Goal: Transaction & Acquisition: Obtain resource

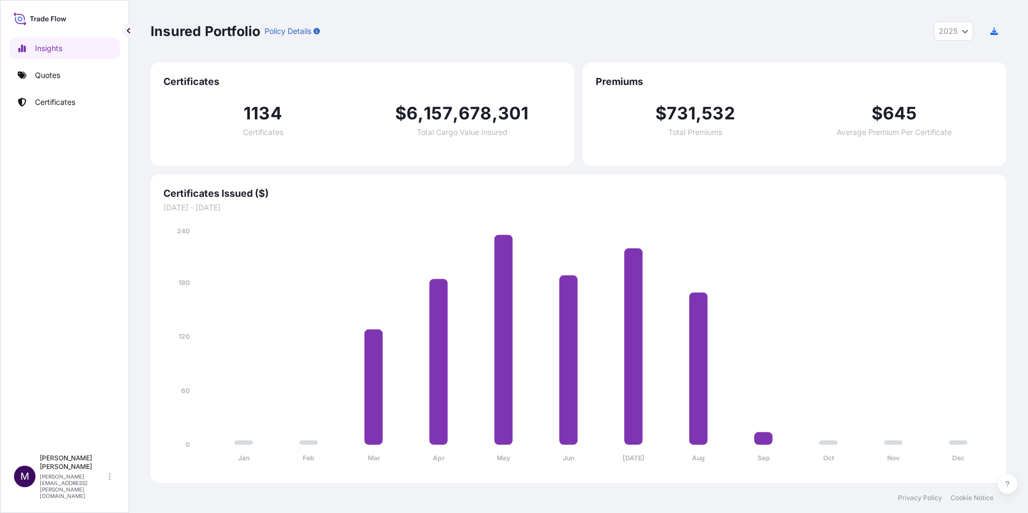
select select "2025"
click at [60, 80] on p "Quotes" at bounding box center [47, 75] width 25 height 11
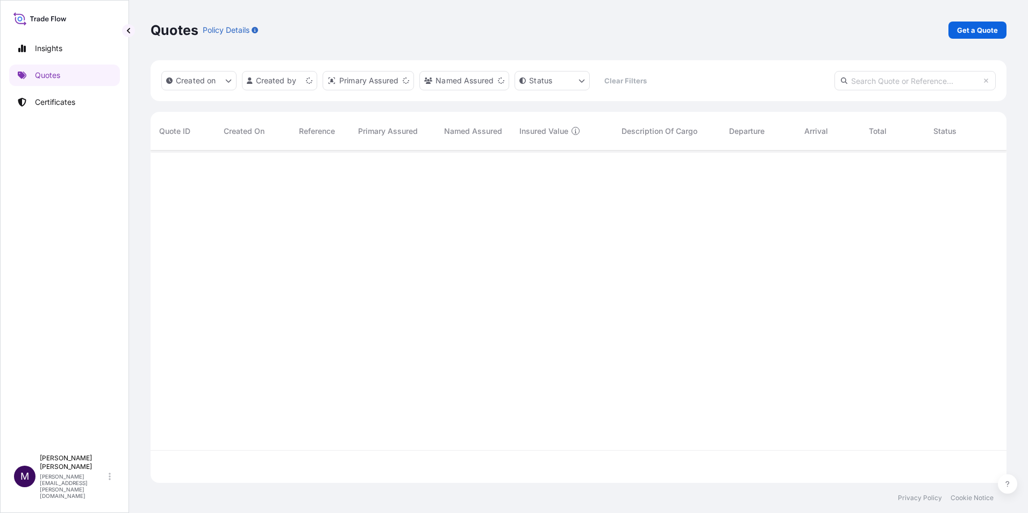
scroll to position [330, 847]
click at [982, 35] on link "Get a Quote" at bounding box center [977, 29] width 58 height 17
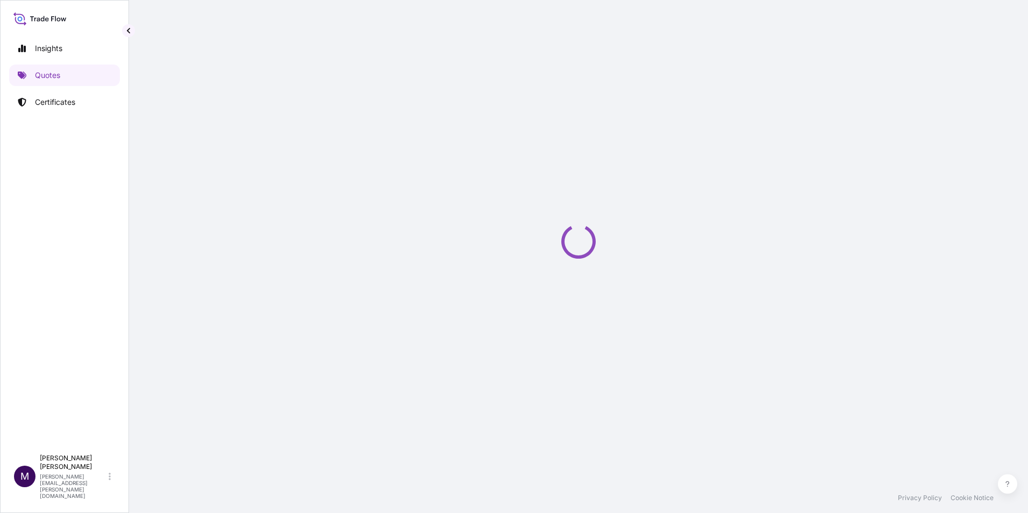
select select "Sea"
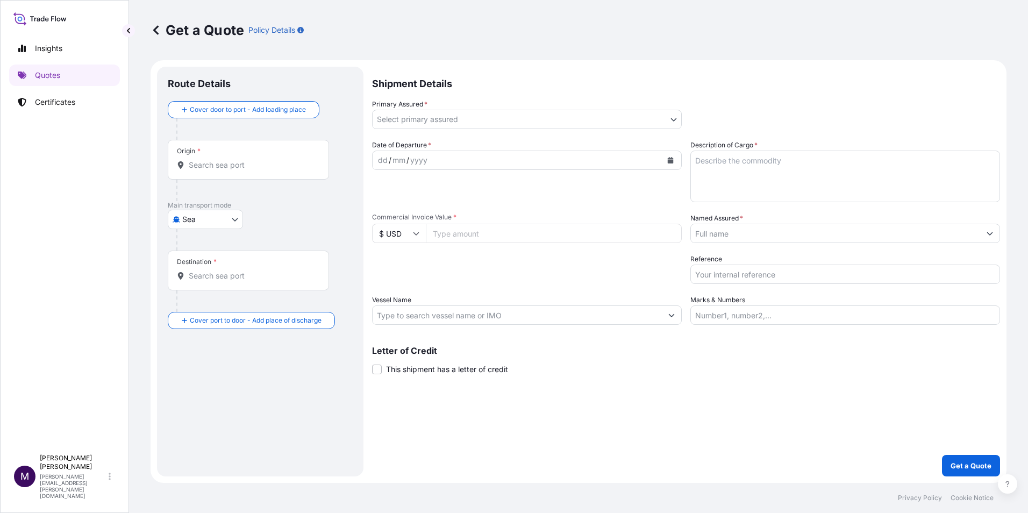
click at [417, 124] on body "Insights Quotes Certificates M [PERSON_NAME] [PERSON_NAME][EMAIL_ADDRESS][PERSO…" at bounding box center [514, 256] width 1028 height 513
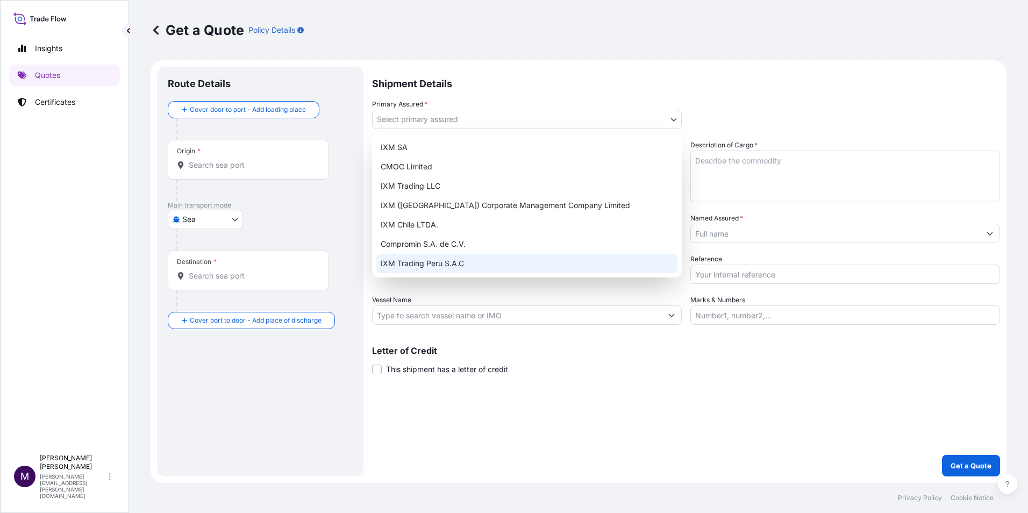
click at [434, 262] on div "IXM Trading Peru S.A.C" at bounding box center [526, 263] width 301 height 19
select select "31855"
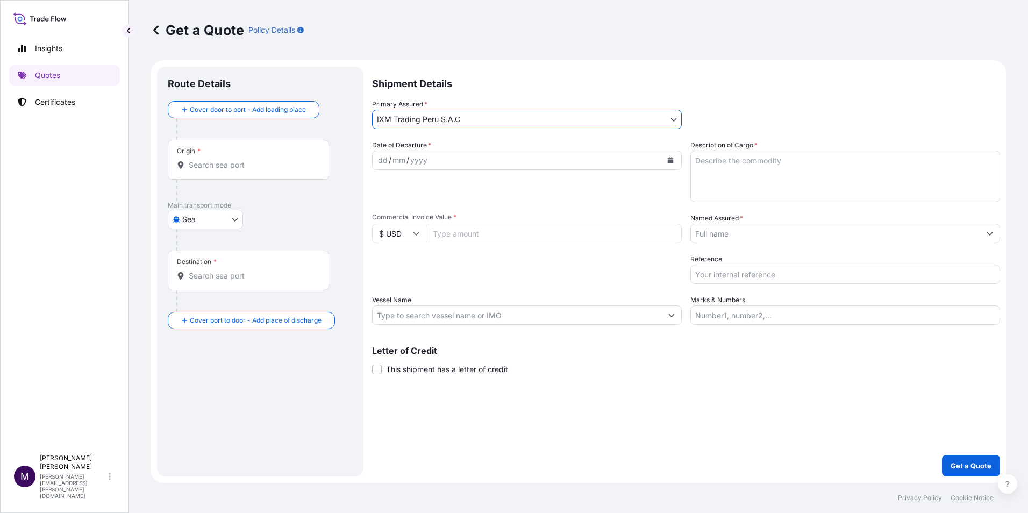
click at [424, 159] on div "yyyy" at bounding box center [418, 160] width 19 height 13
click at [667, 156] on button "Calendar" at bounding box center [670, 160] width 17 height 17
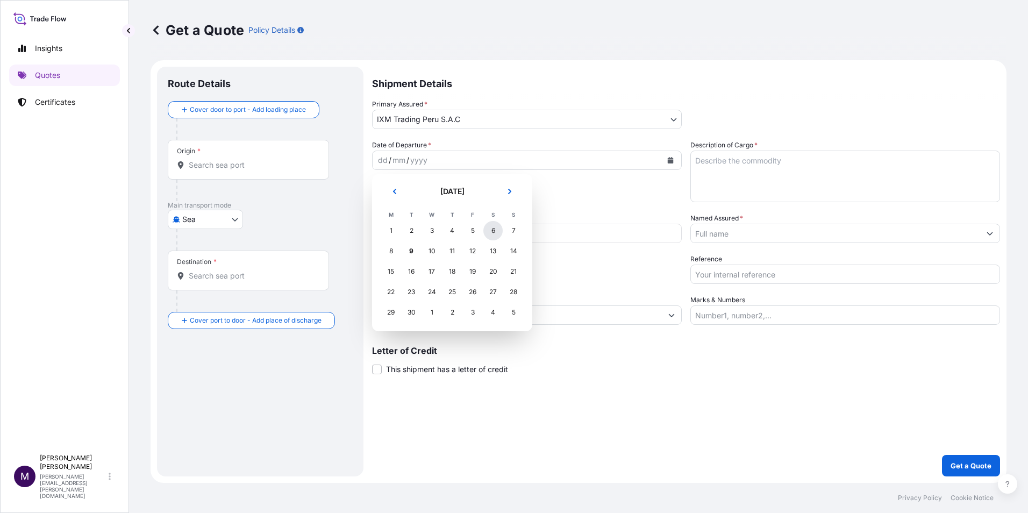
click at [490, 233] on div "6" at bounding box center [492, 230] width 19 height 19
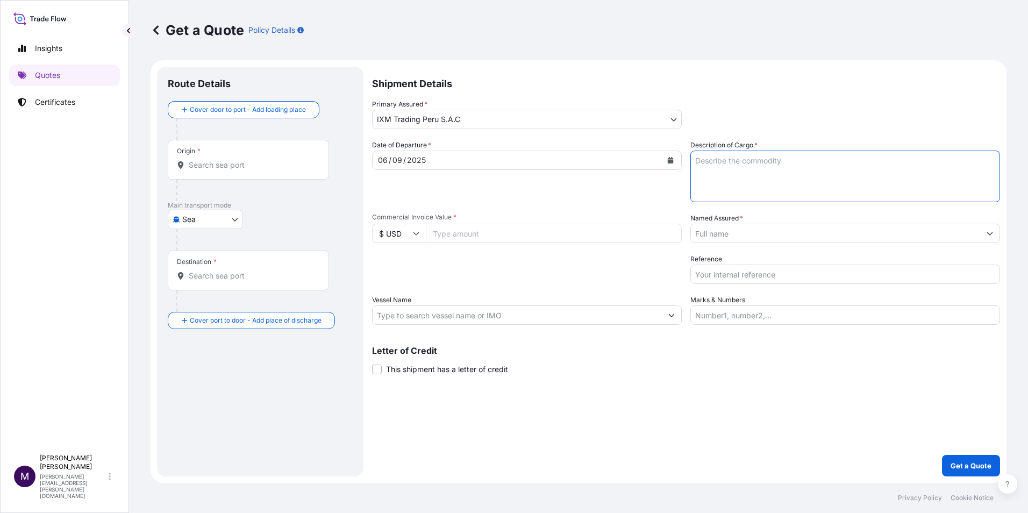
drag, startPoint x: 749, startPoint y: 162, endPoint x: 782, endPoint y: 161, distance: 33.3
click at [750, 161] on textarea "Description of Cargo *" at bounding box center [845, 176] width 310 height 52
click at [699, 155] on textarea "Description of Cargo *" at bounding box center [845, 176] width 310 height 52
click at [738, 177] on textarea "12 containers of gold concentrates. Booking:" at bounding box center [845, 176] width 310 height 52
paste textarea "BGA0484217"
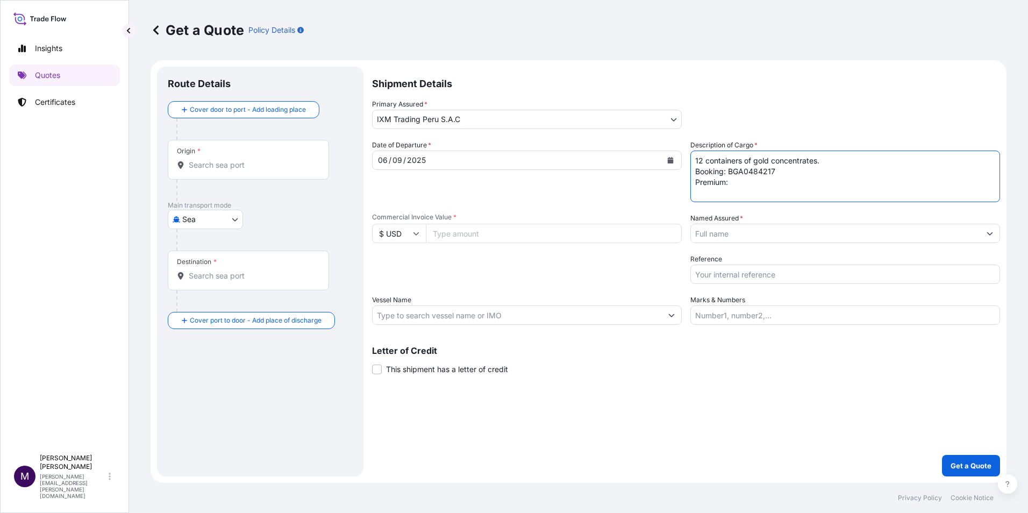
type textarea "12 containers of gold concentrates. Booking: BGA0484217 Premium:"
click at [523, 240] on input "Commercial Invoice Value *" at bounding box center [554, 233] width 256 height 19
click at [445, 229] on input "Commercial Invoice Value *" at bounding box center [554, 233] width 256 height 19
type input "5910000"
click at [942, 455] on button "Get a Quote" at bounding box center [971, 465] width 58 height 21
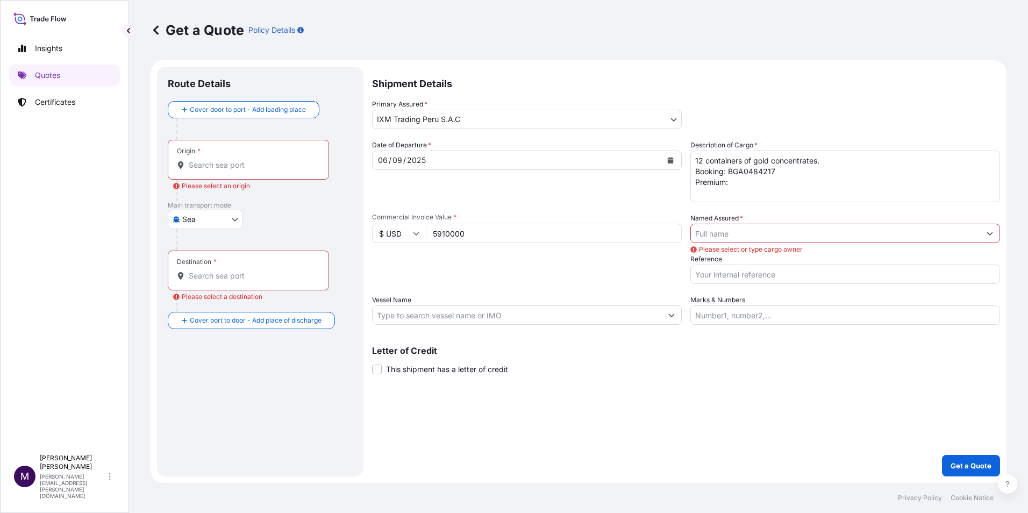
click at [444, 235] on input "5910000" at bounding box center [554, 233] width 256 height 19
click at [450, 234] on input "5910000" at bounding box center [554, 233] width 256 height 19
click at [209, 174] on div "Origin *" at bounding box center [248, 160] width 161 height 40
click at [209, 170] on input "Origin * Please select an origin" at bounding box center [252, 165] width 127 height 11
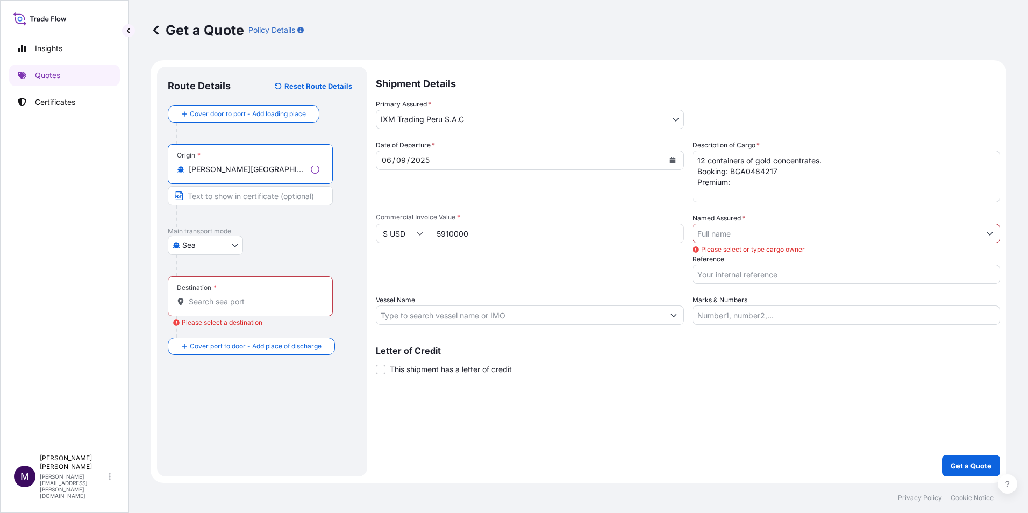
type input "[PERSON_NAME][GEOGRAPHIC_DATA], [GEOGRAPHIC_DATA]"
click at [220, 307] on div "Destination *" at bounding box center [248, 296] width 161 height 40
click at [220, 307] on input "Destination * Please select a destination" at bounding box center [252, 301] width 127 height 11
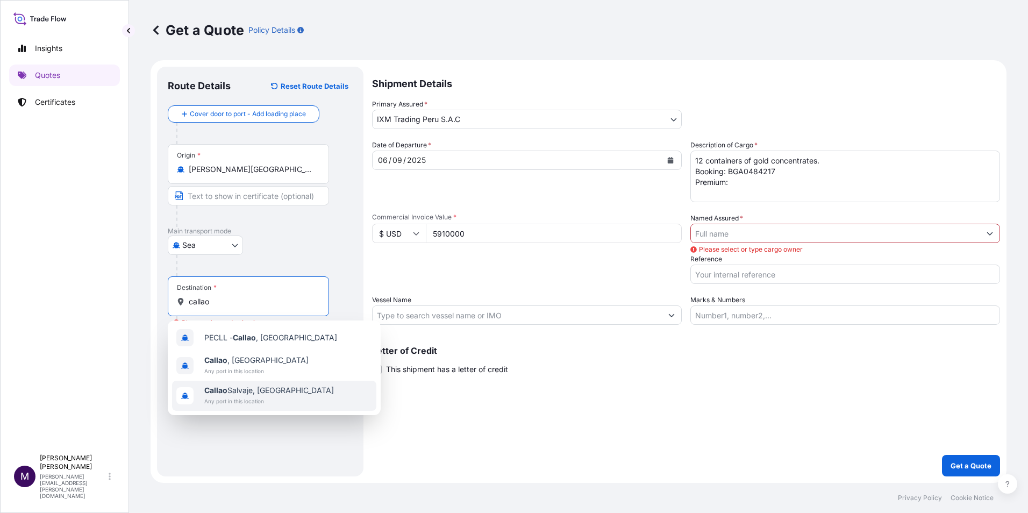
click at [239, 357] on span "[GEOGRAPHIC_DATA] , [GEOGRAPHIC_DATA]" at bounding box center [256, 360] width 104 height 11
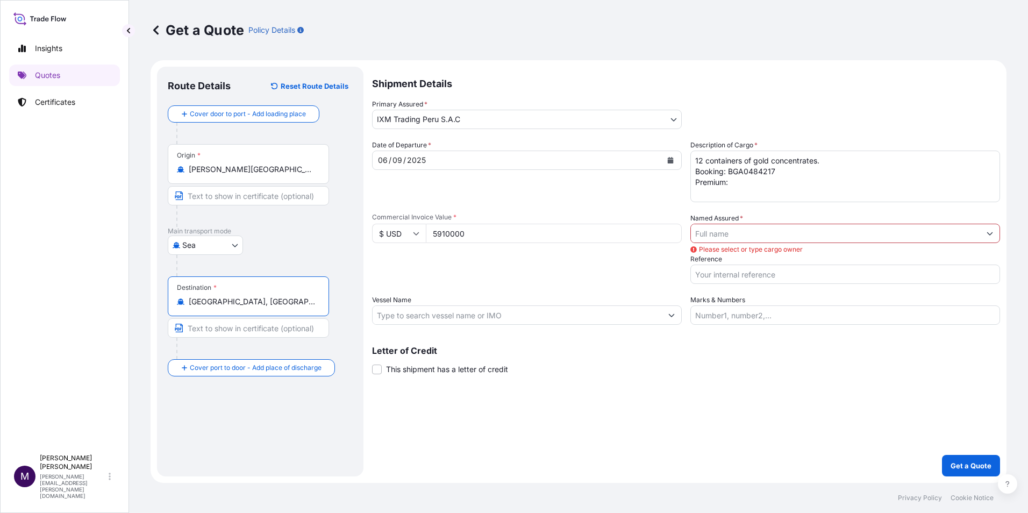
type input "[GEOGRAPHIC_DATA], [GEOGRAPHIC_DATA]"
click at [721, 239] on input "Named Assured *" at bounding box center [835, 233] width 289 height 19
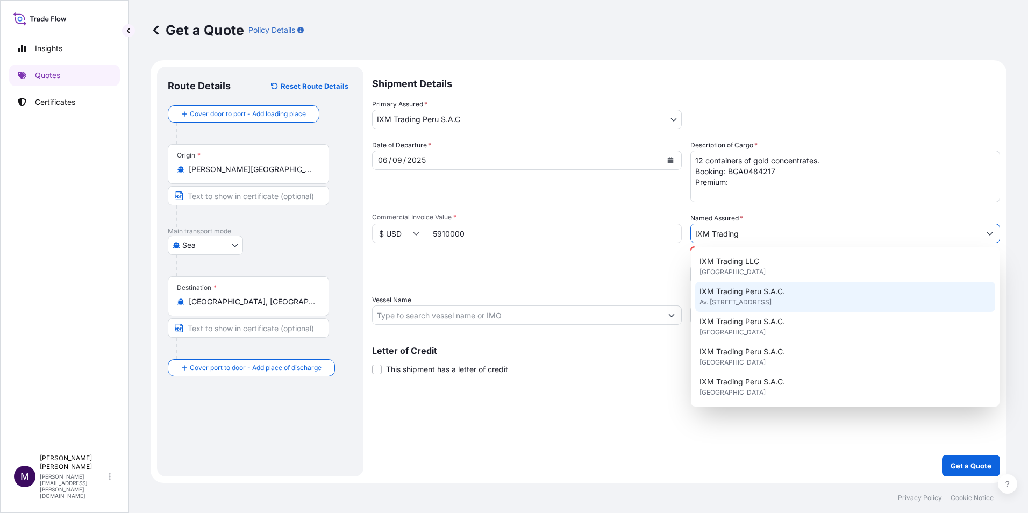
click at [776, 291] on span "IXM Trading Peru S.A.C." at bounding box center [741, 291] width 85 height 11
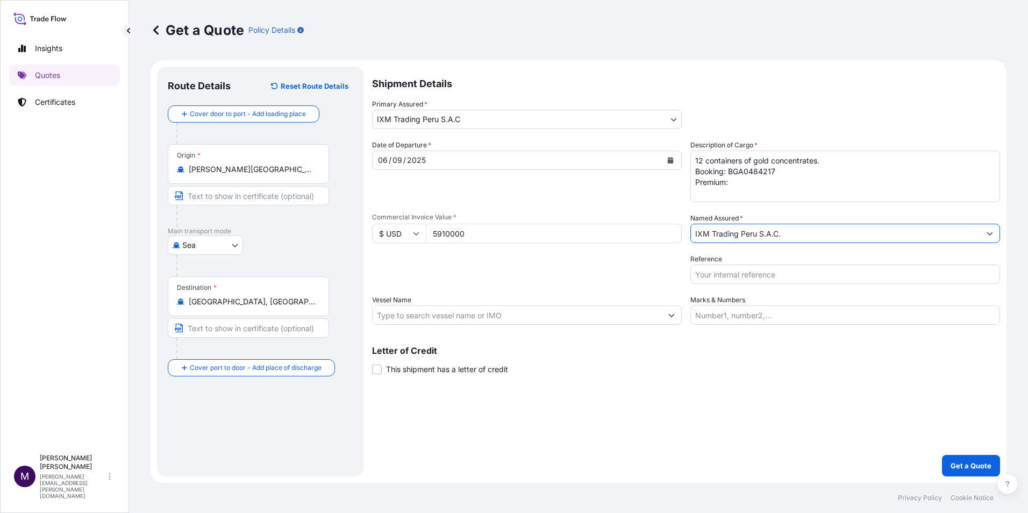
type input "IXM Trading Peru S.A.C."
drag, startPoint x: 727, startPoint y: 273, endPoint x: 770, endPoint y: 279, distance: 44.0
click at [727, 273] on input "Reference" at bounding box center [845, 273] width 310 height 19
type input "AUC1273_PIC (1)"
click at [455, 313] on input "Vessel Name" at bounding box center [516, 314] width 289 height 19
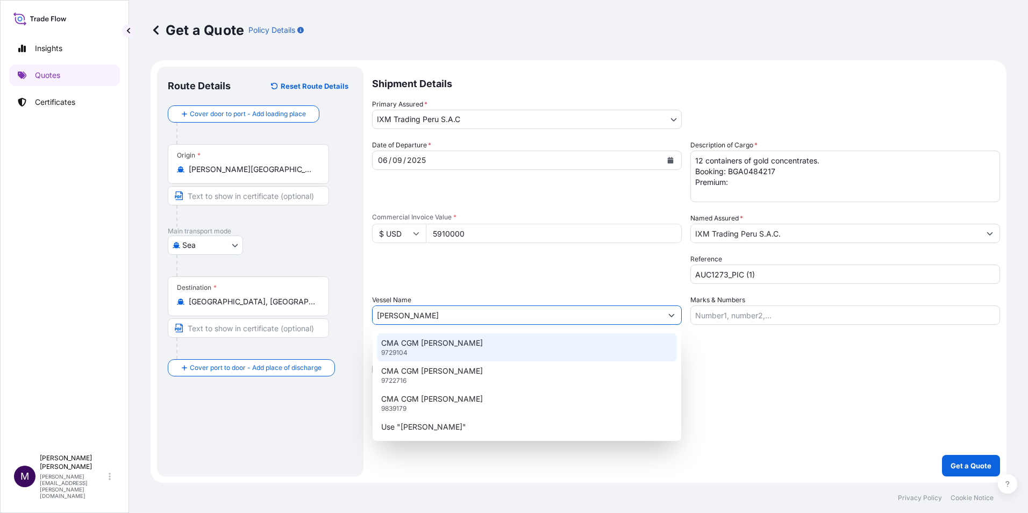
click at [464, 347] on p "CMA CGM [PERSON_NAME]" at bounding box center [432, 342] width 102 height 11
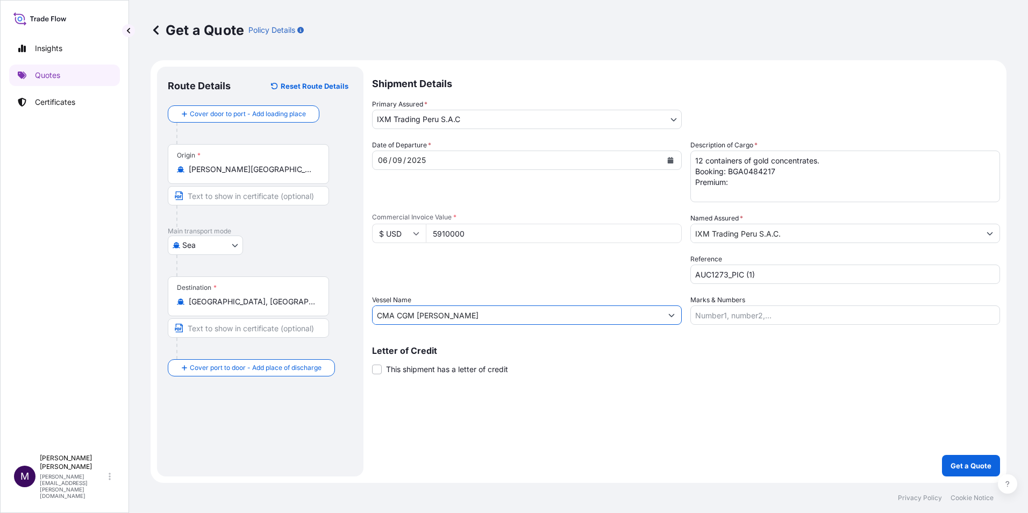
type input "CMA CGM [PERSON_NAME]"
click at [966, 465] on p "Get a Quote" at bounding box center [970, 465] width 41 height 11
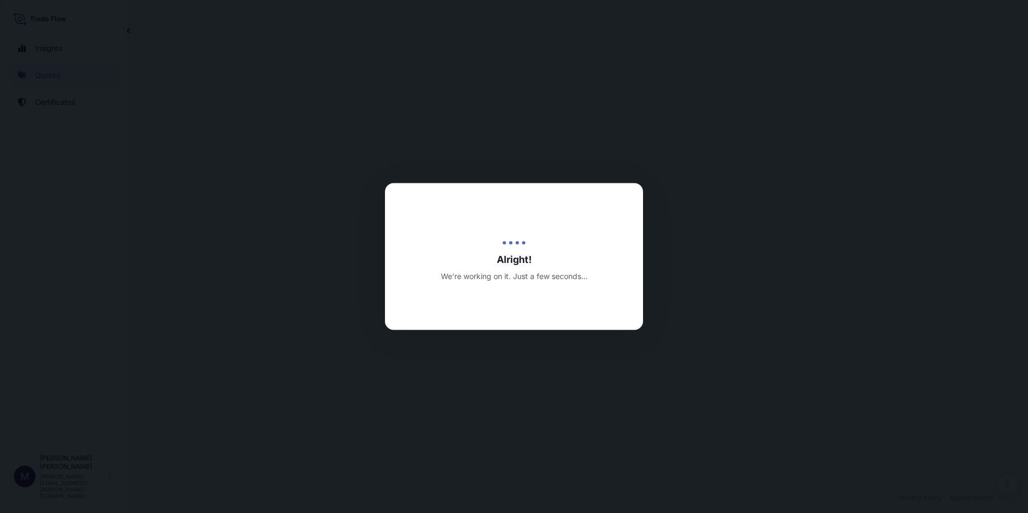
select select "Sea"
select select "31855"
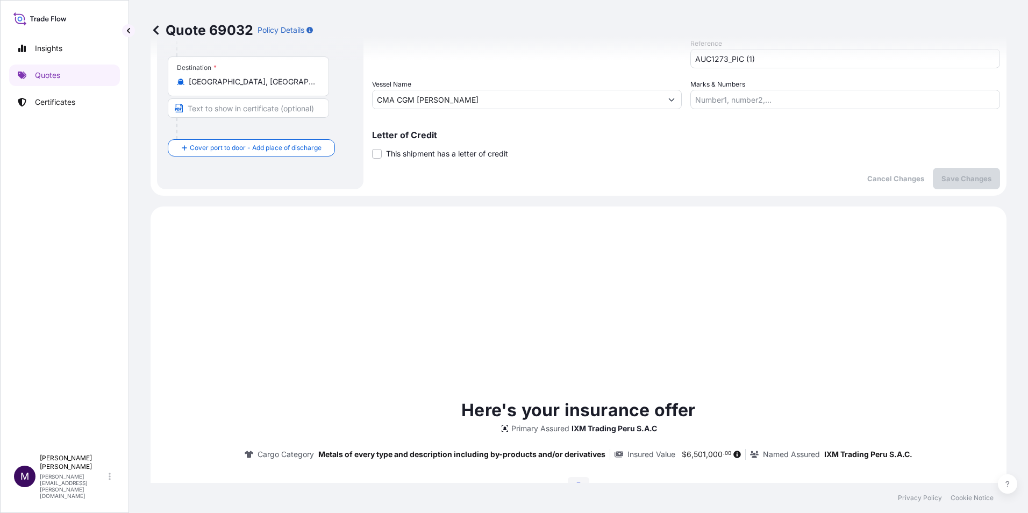
scroll to position [368, 0]
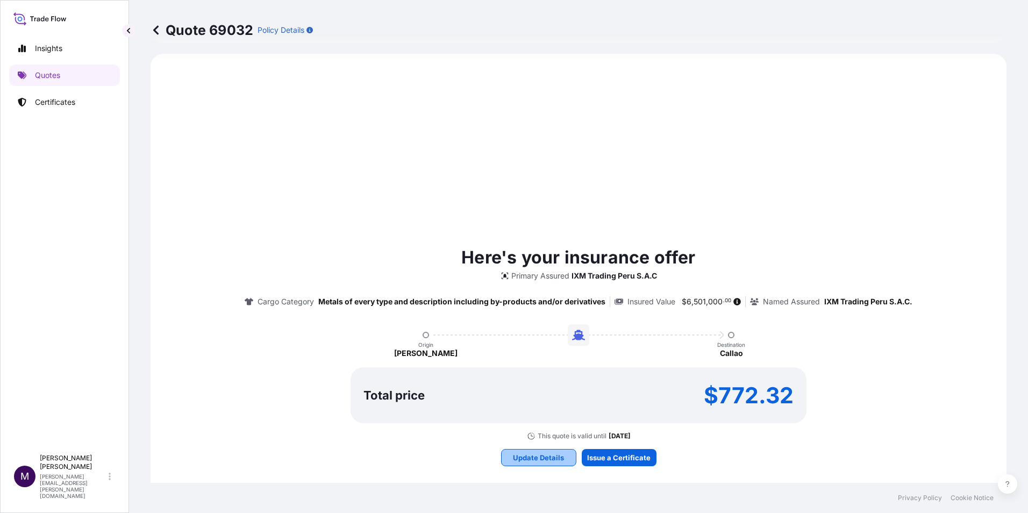
click at [534, 457] on p "Update Details" at bounding box center [538, 457] width 51 height 11
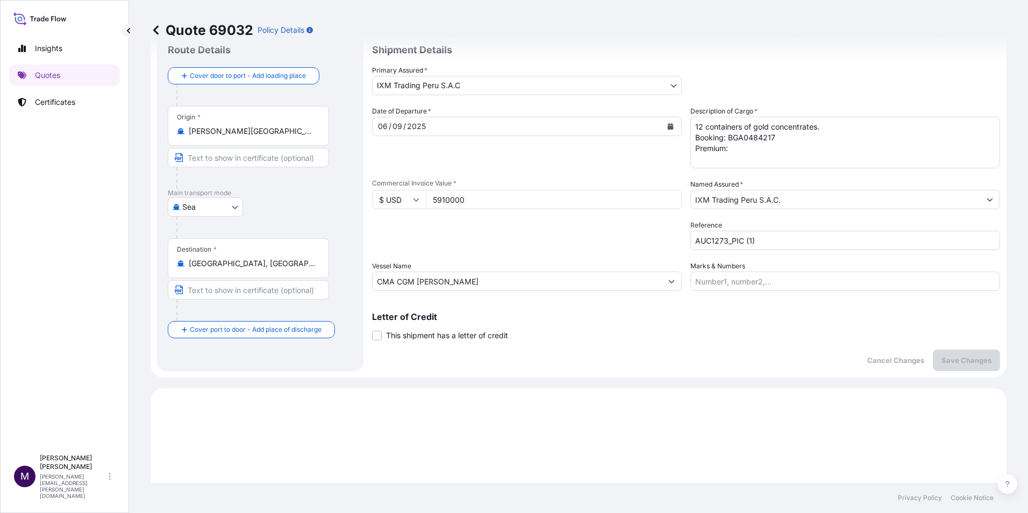
scroll to position [17, 0]
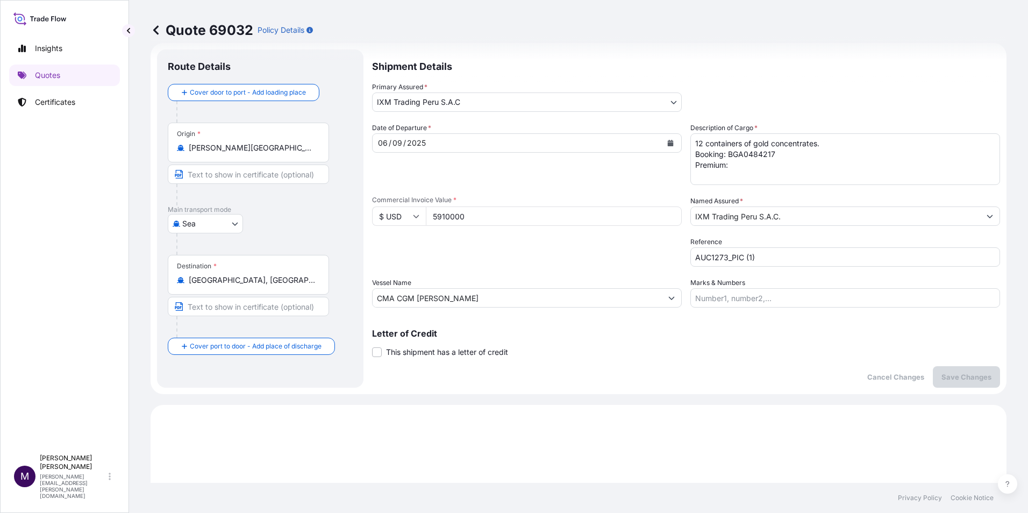
click at [742, 166] on textarea "12 containers of gold concentrates. Booking: BGA0484217 Premium:" at bounding box center [845, 159] width 310 height 52
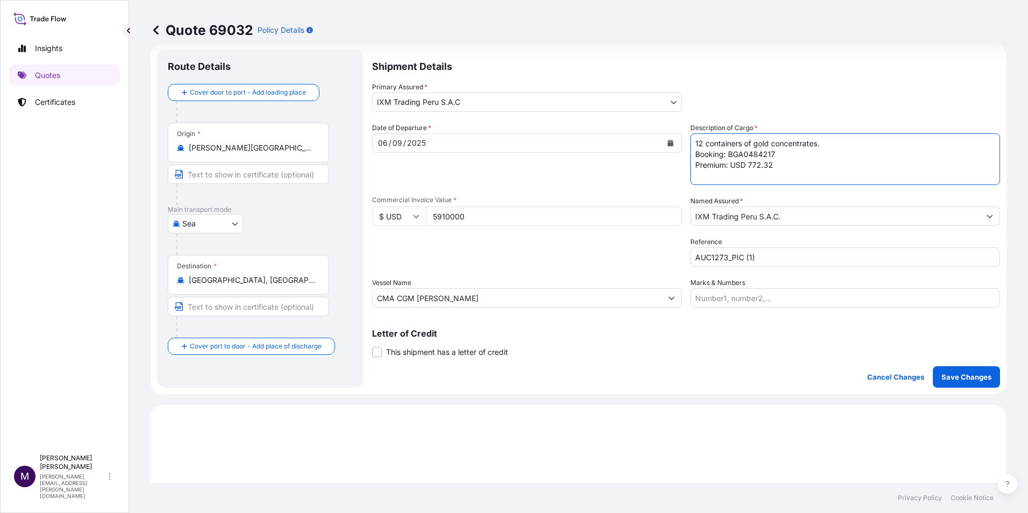
type textarea "12 containers of gold concentrates. Booking: BGA0484217 Premium: USD 772.32"
click at [861, 174] on textarea "12 containers of gold concentrates. Booking: BGA0484217 Premium:" at bounding box center [845, 159] width 310 height 52
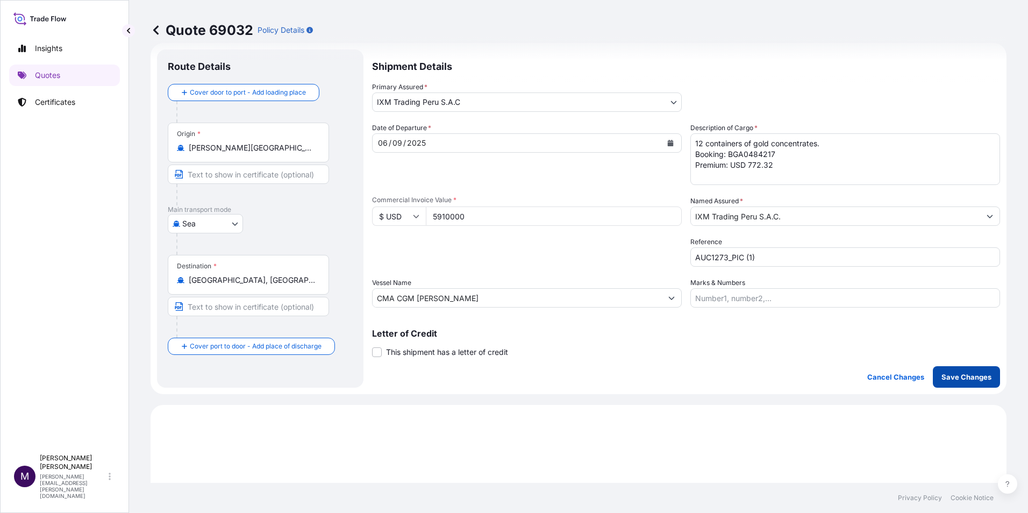
click at [954, 379] on p "Save Changes" at bounding box center [966, 376] width 50 height 11
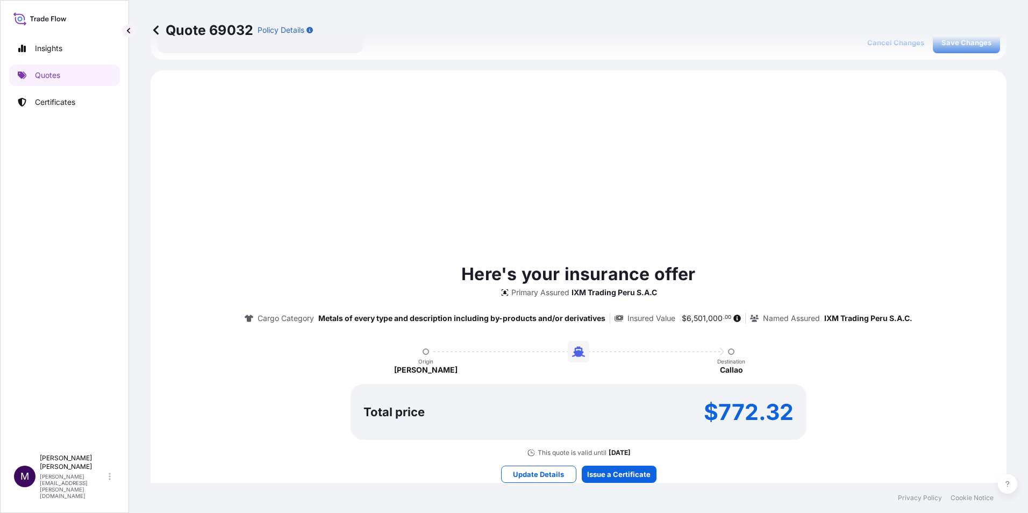
scroll to position [368, 0]
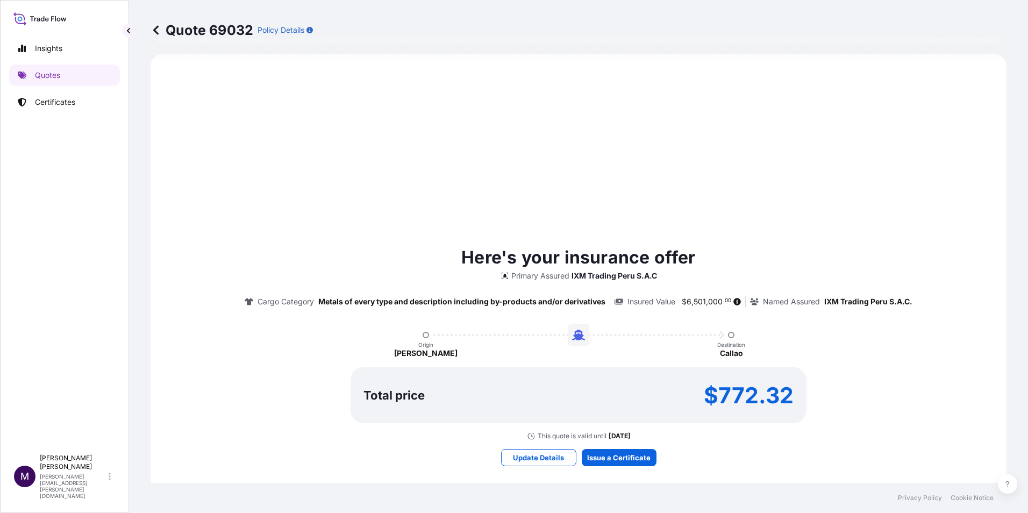
select select "Sea"
select select "31855"
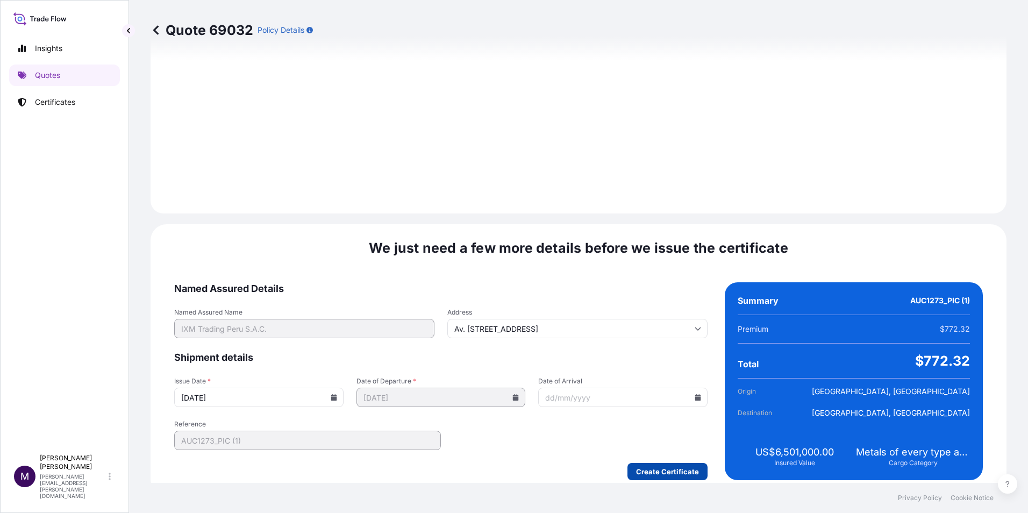
scroll to position [1105, 0]
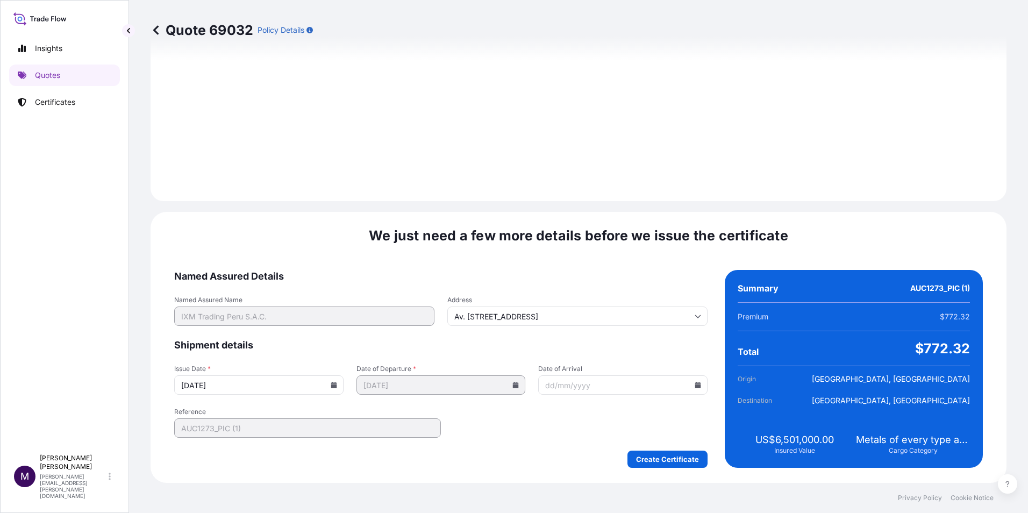
click at [604, 386] on input "Date of Arrival" at bounding box center [622, 384] width 169 height 19
click at [685, 387] on input "Date of Arrival" at bounding box center [622, 384] width 169 height 19
click at [692, 380] on input "Date of Arrival" at bounding box center [622, 384] width 169 height 19
click at [645, 390] on input "Date of Arrival" at bounding box center [622, 384] width 169 height 19
click at [695, 384] on icon at bounding box center [698, 385] width 6 height 6
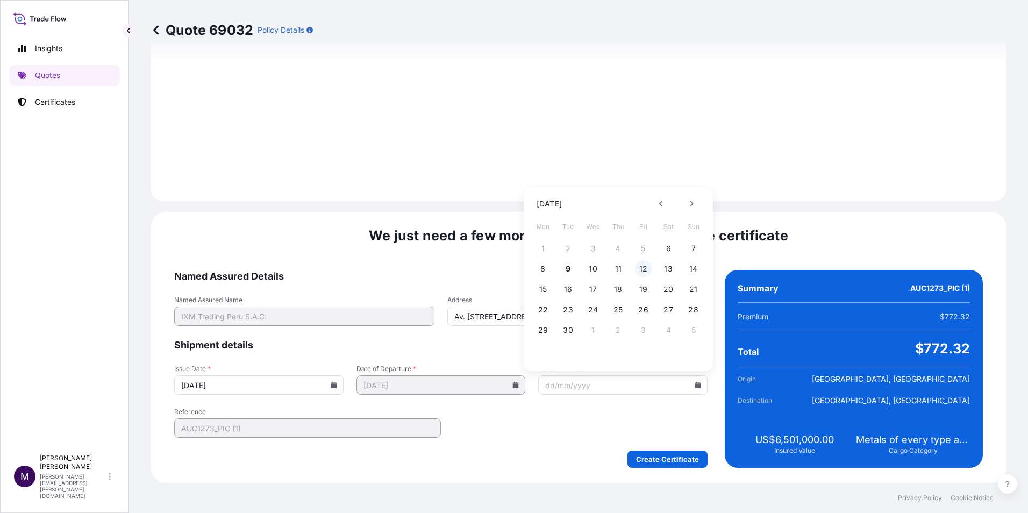
click at [642, 267] on button "12" at bounding box center [643, 268] width 17 height 17
type input "[DATE]"
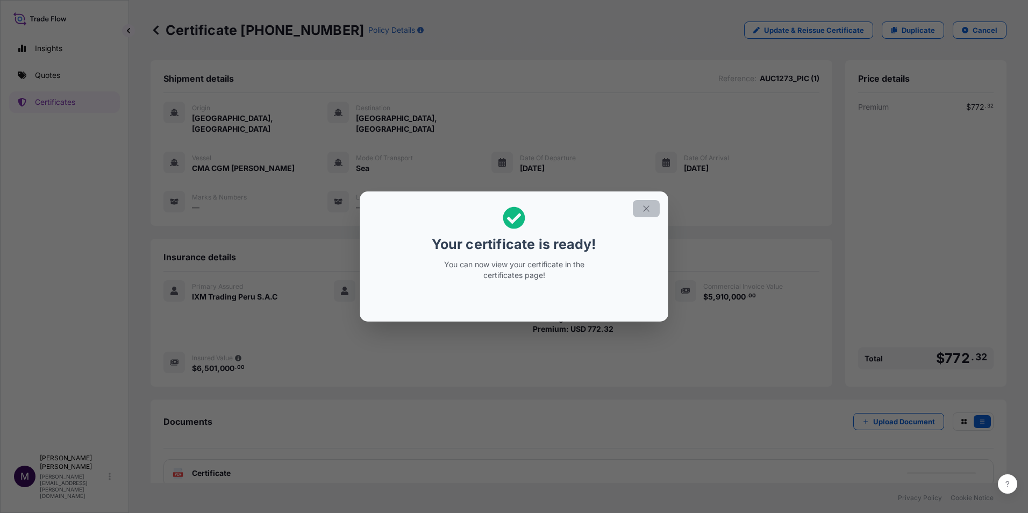
click at [648, 211] on icon "button" at bounding box center [646, 209] width 10 height 10
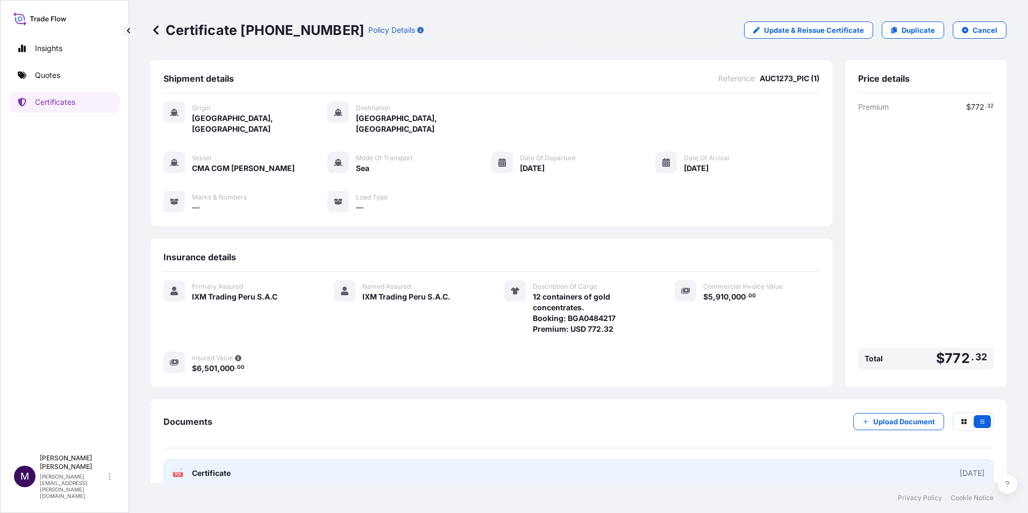
click at [200, 468] on span "Certificate" at bounding box center [211, 473] width 39 height 11
